Goal: Check status: Check status

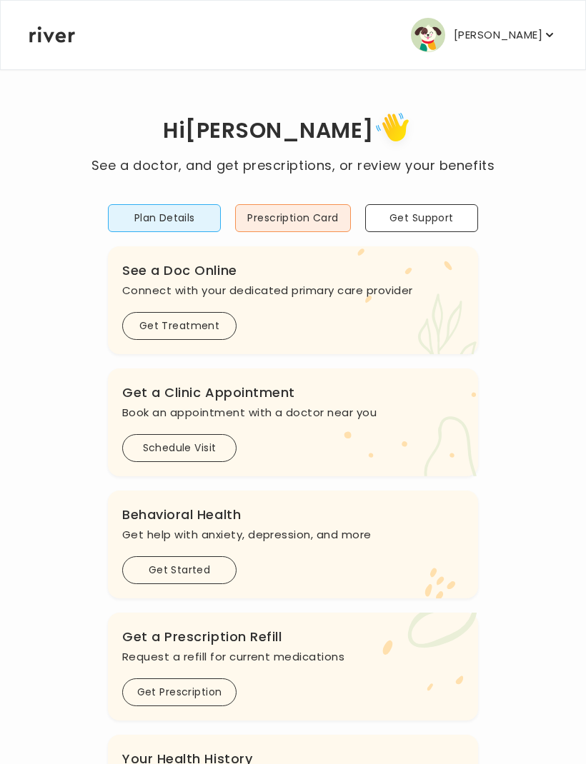
scroll to position [1, 0]
click at [543, 28] on icon "button" at bounding box center [549, 35] width 14 height 14
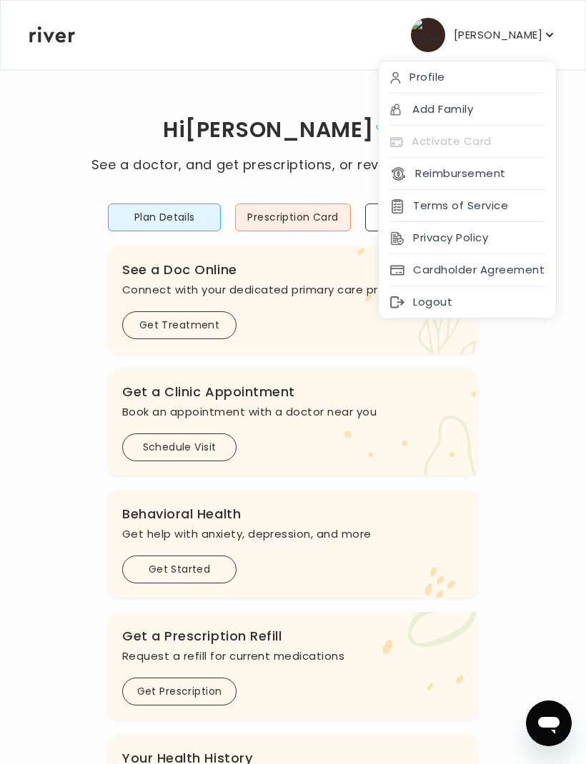
click at [433, 76] on div "Profile" at bounding box center [467, 77] width 177 height 32
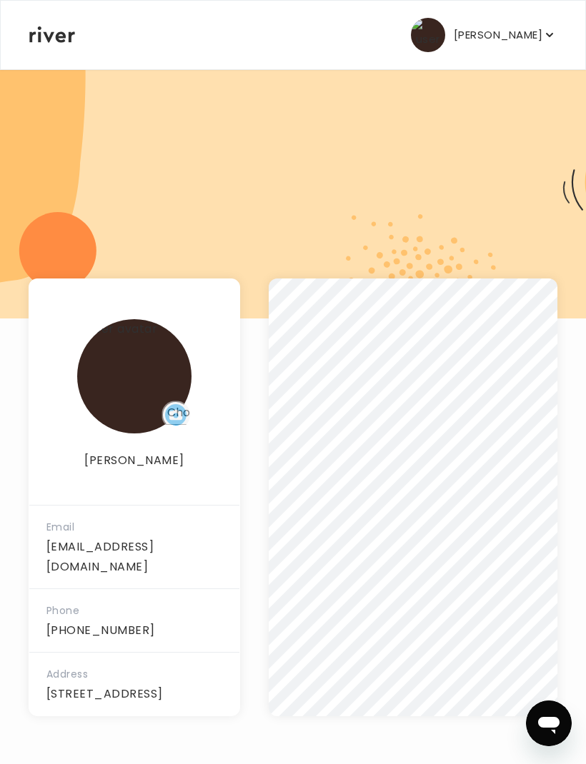
click at [504, 30] on p "[PERSON_NAME]" at bounding box center [498, 35] width 89 height 20
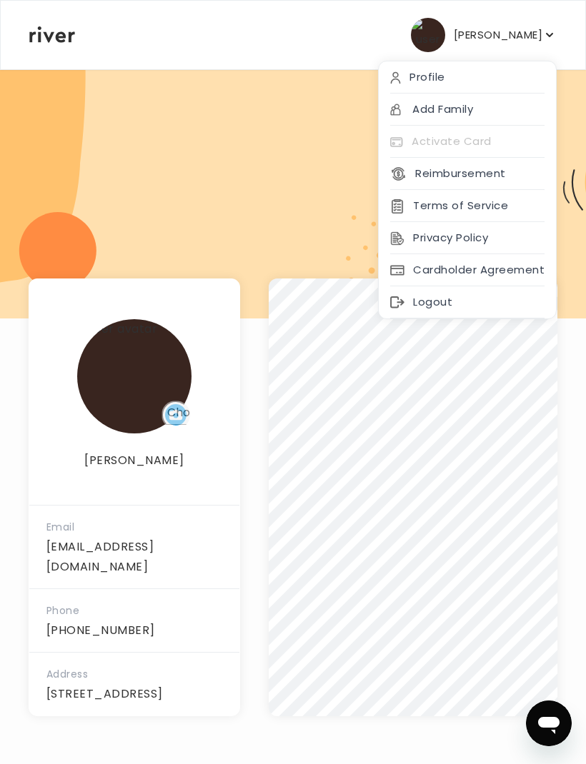
click at [34, 16] on div "[PERSON_NAME] Profile Add Family Activate Card Reimbursement Terms of Service P…" at bounding box center [292, 35] width 527 height 69
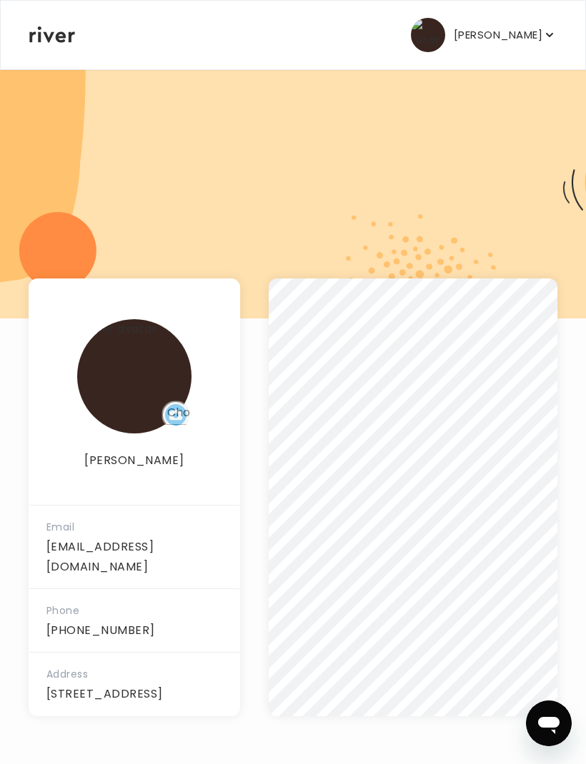
click at [61, 40] on icon at bounding box center [52, 34] width 46 height 16
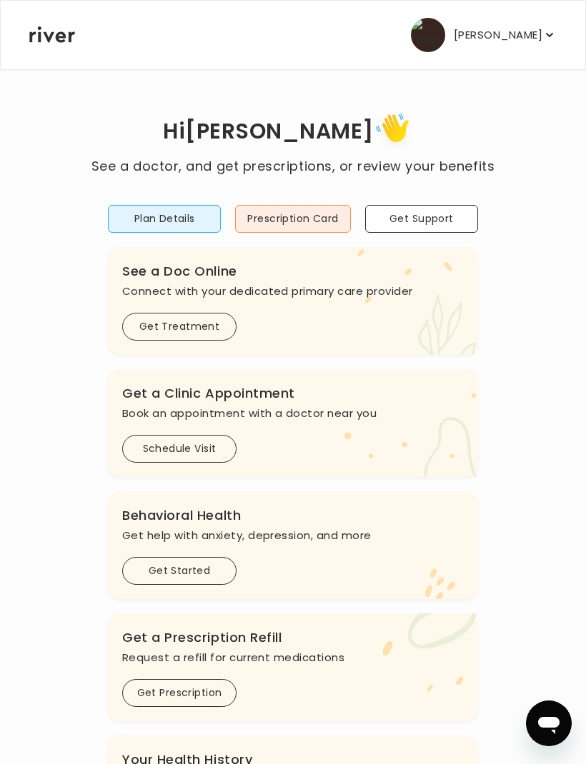
click at [63, 41] on icon at bounding box center [52, 34] width 46 height 16
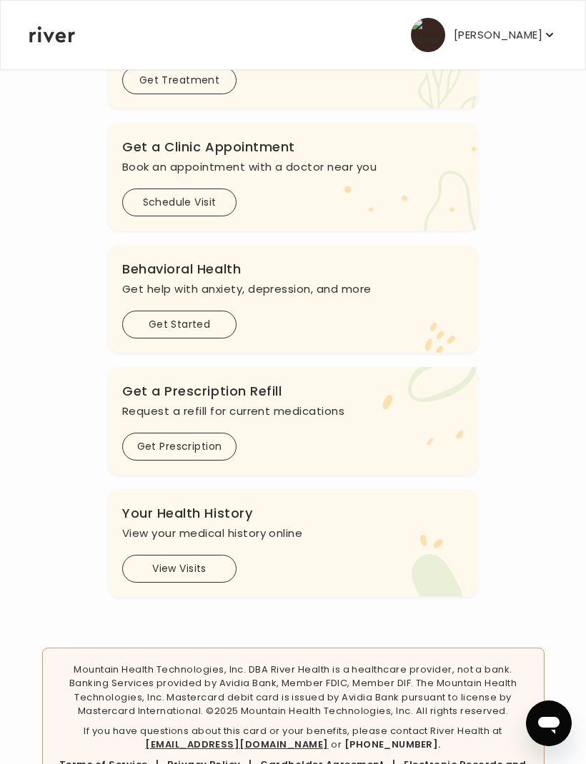
scroll to position [251, 0]
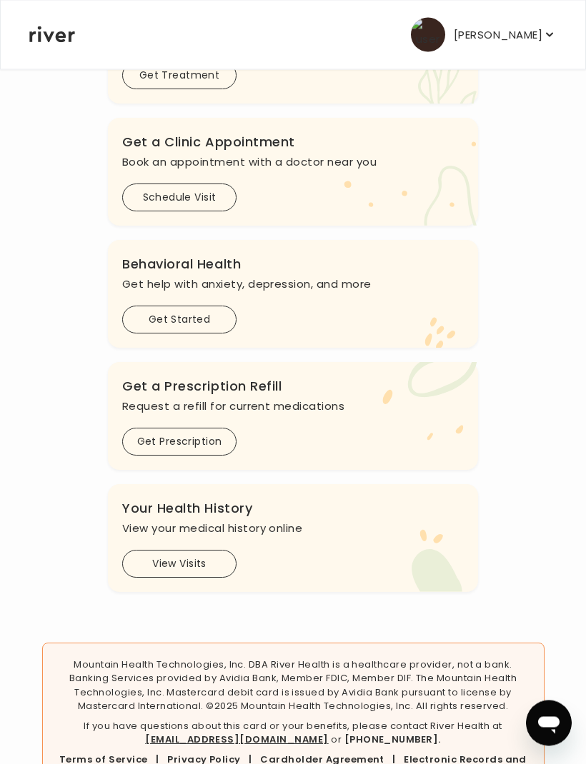
click at [161, 438] on button "Get Prescription" at bounding box center [179, 443] width 114 height 28
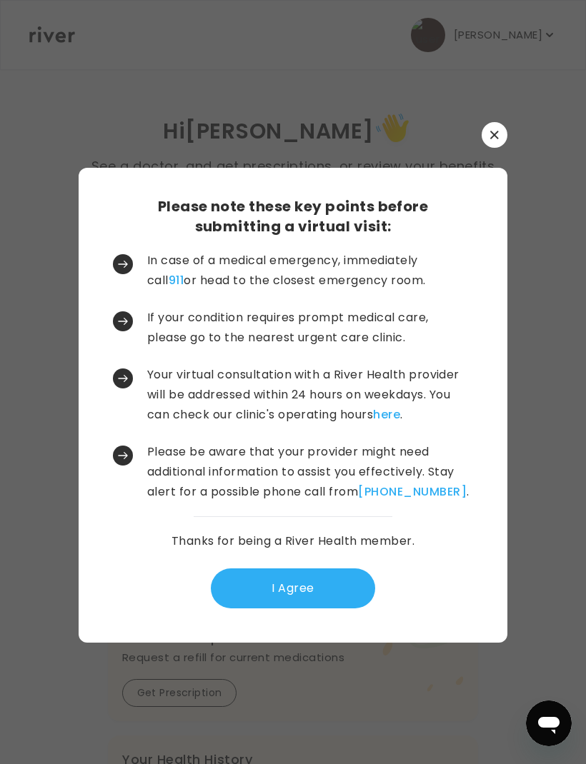
scroll to position [0, 0]
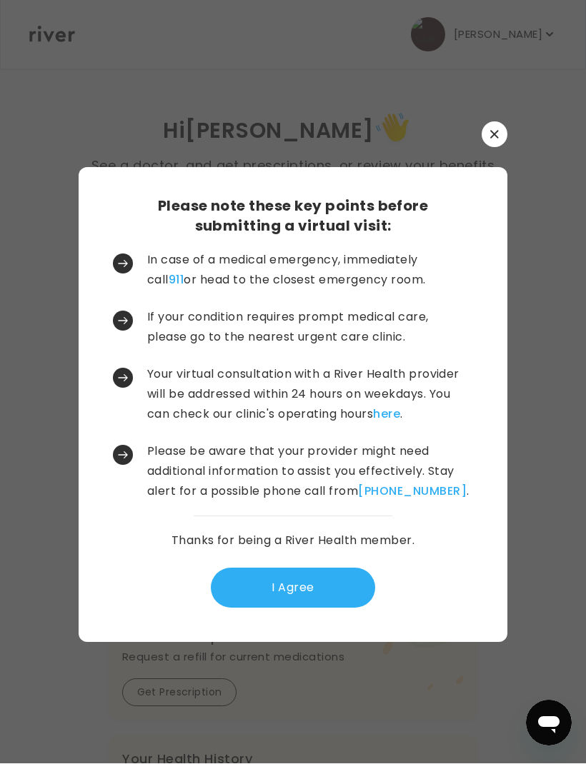
click at [486, 148] on button "button" at bounding box center [494, 135] width 26 height 26
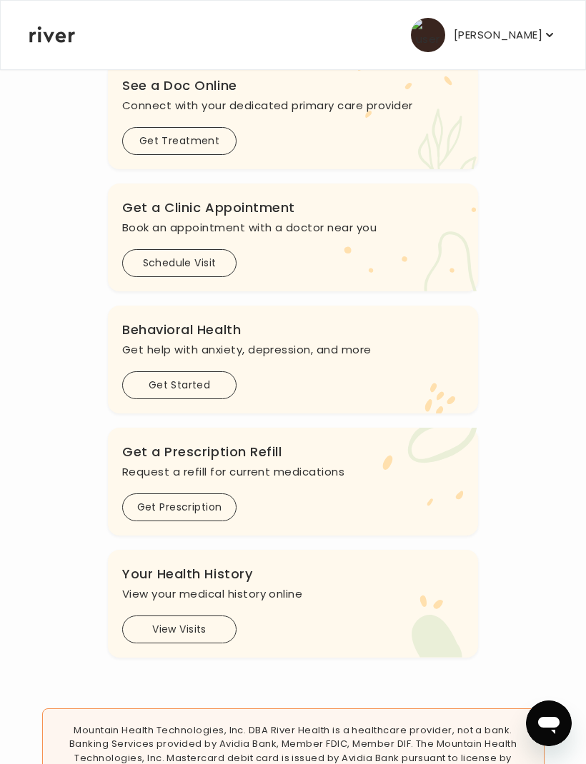
scroll to position [196, 0]
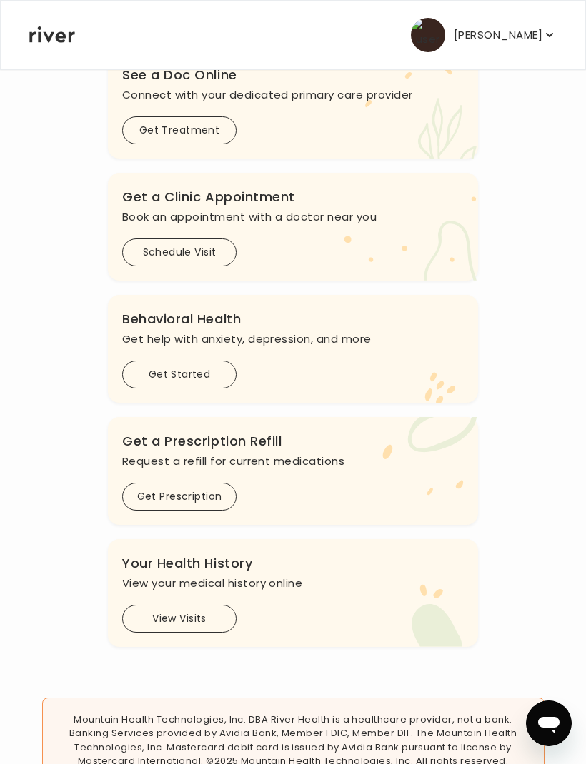
click at [171, 626] on button "View Visits" at bounding box center [179, 619] width 114 height 28
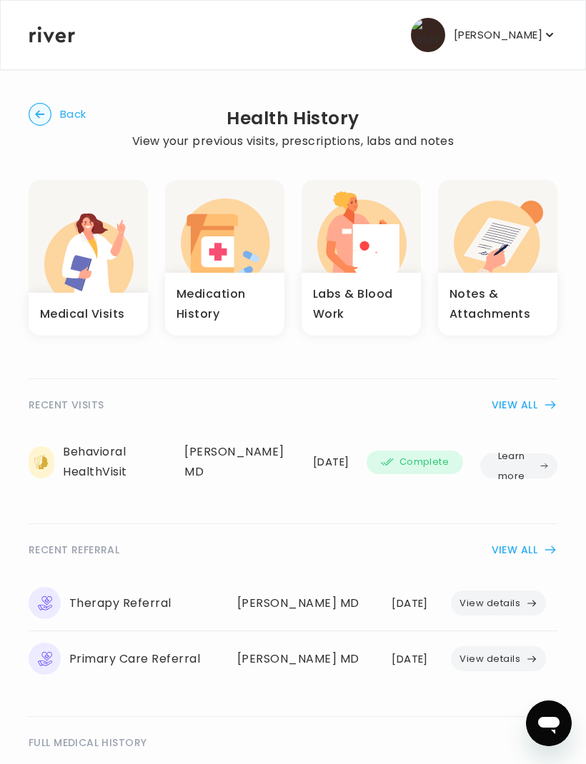
click at [204, 302] on h3 "Medication History" at bounding box center [224, 304] width 96 height 40
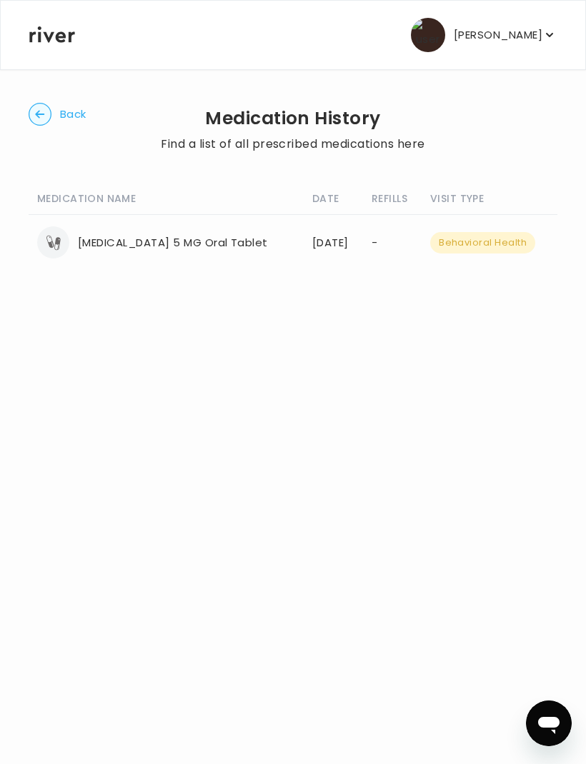
click at [54, 237] on icon at bounding box center [53, 242] width 14 height 21
click at [49, 100] on div "Back Medication History Find a list of all prescribed medications here MEDICATI…" at bounding box center [293, 189] width 529 height 241
click at [46, 108] on circle "button" at bounding box center [40, 115] width 22 height 22
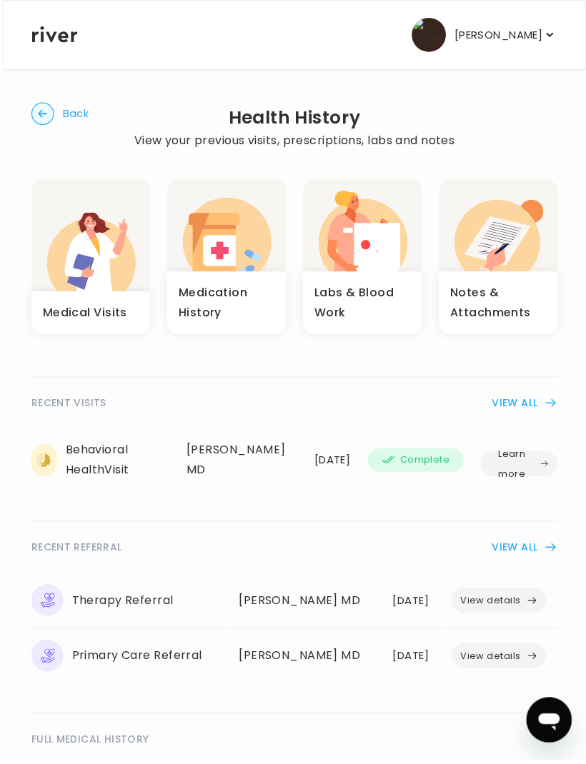
scroll to position [19, 0]
